Goal: Navigation & Orientation: Understand site structure

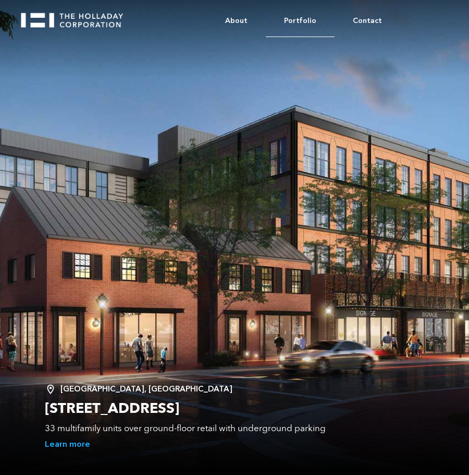
click at [301, 23] on link "Portfolio" at bounding box center [300, 21] width 69 height 32
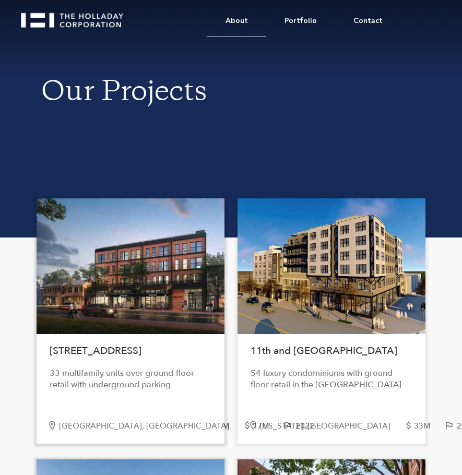
click at [240, 23] on link "About" at bounding box center [236, 21] width 59 height 32
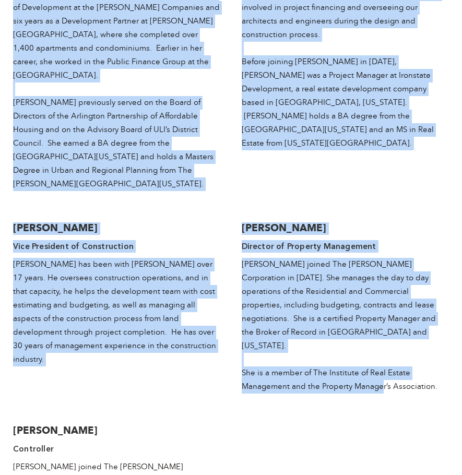
scroll to position [2191, 0]
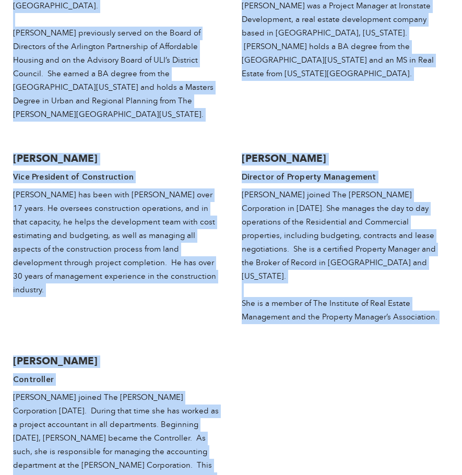
drag, startPoint x: 123, startPoint y: 68, endPoint x: 287, endPoint y: 412, distance: 381.7
copy body "Loremipsum Dolo Sitamet C. Adipisci, El Seddoeiu Tempori (“Utl”) Etdolore magna…"
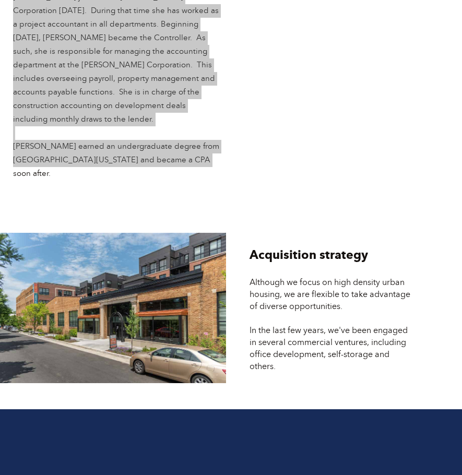
scroll to position [2687, 0]
